Goal: Navigation & Orientation: Go to known website

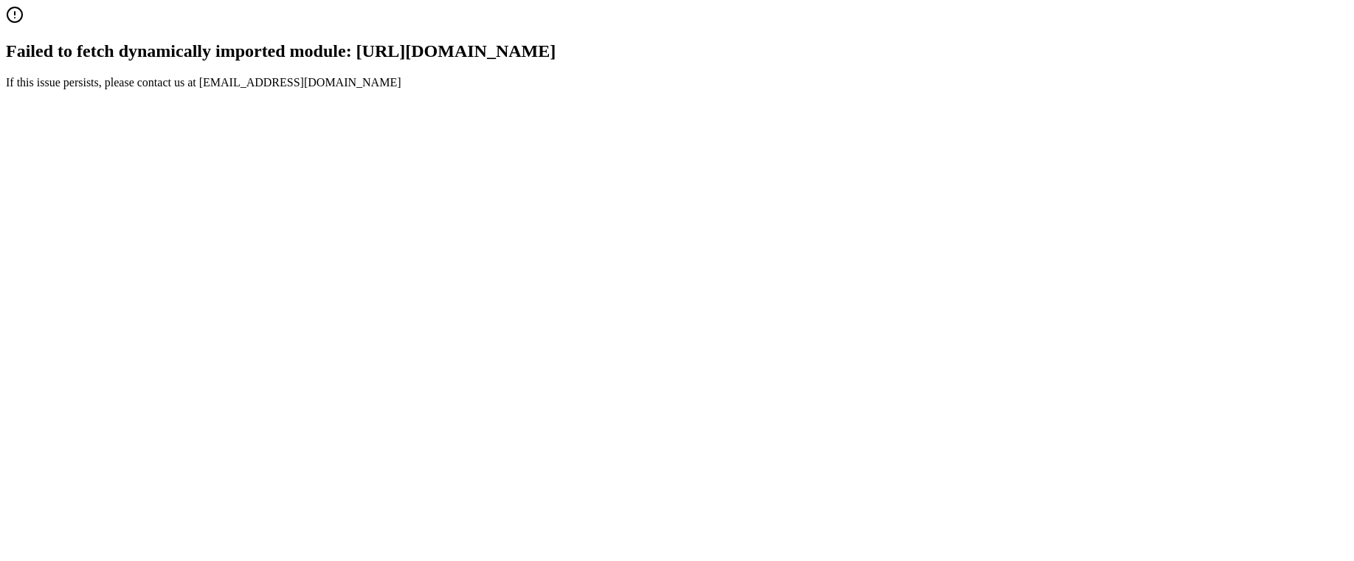
click at [123, 89] on div "Failed to fetch dynamically imported module: https://portal.usenash.com/assets/…" at bounding box center [677, 47] width 1342 height 83
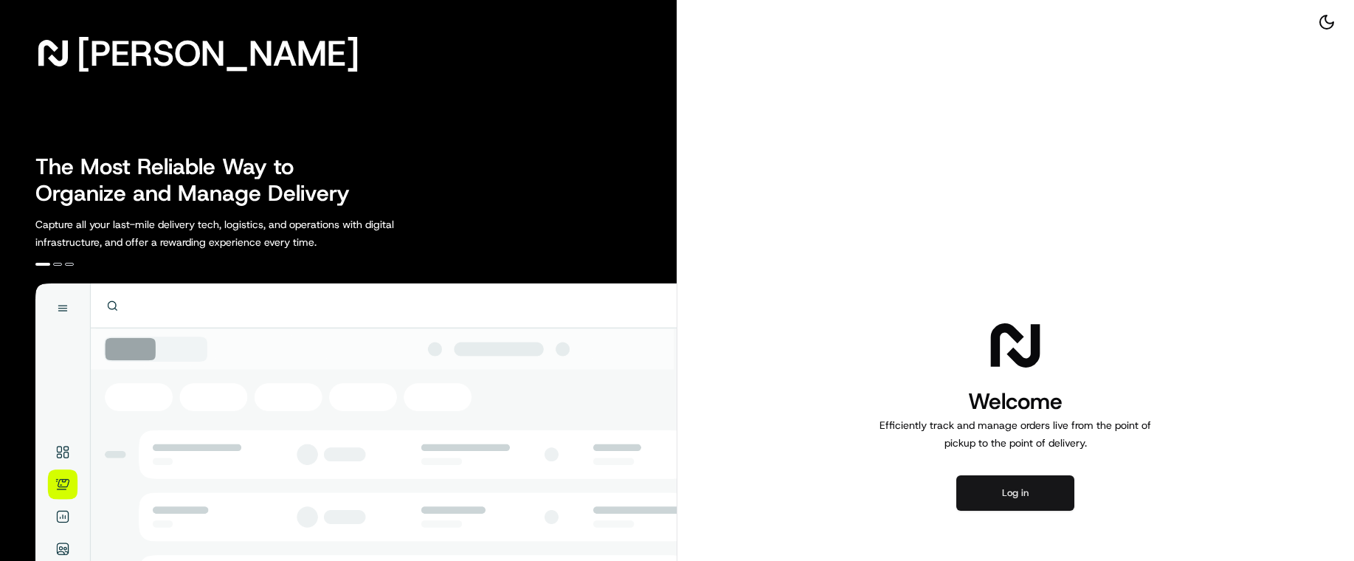
click at [1024, 494] on button "Log in" at bounding box center [1015, 492] width 118 height 35
